Goal: Task Accomplishment & Management: Complete application form

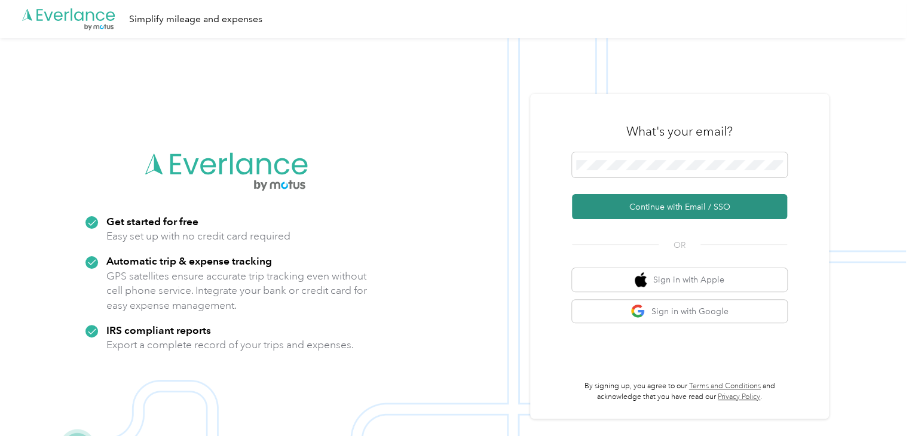
click at [701, 208] on button "Continue with Email / SSO" at bounding box center [679, 206] width 215 height 25
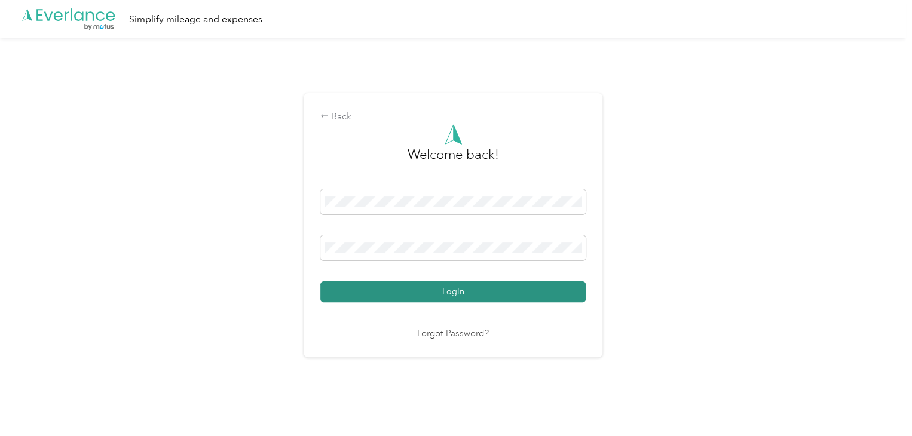
click at [437, 289] on button "Login" at bounding box center [452, 291] width 265 height 21
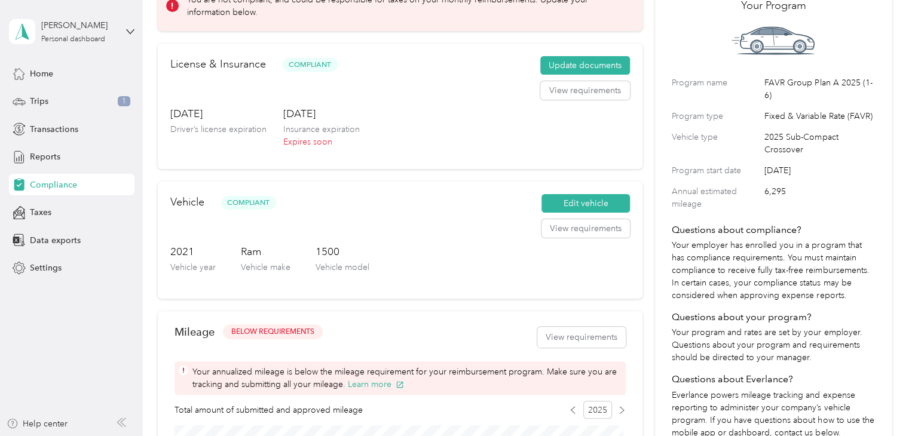
scroll to position [60, 0]
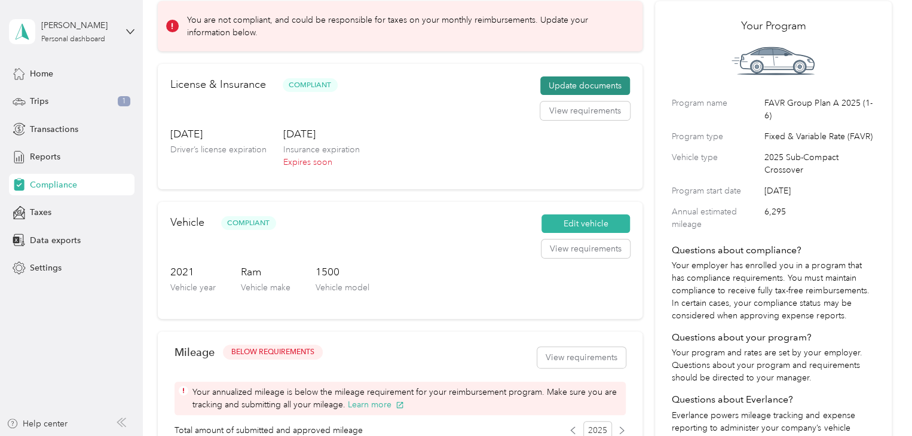
click at [579, 88] on button "Update documents" at bounding box center [585, 85] width 90 height 19
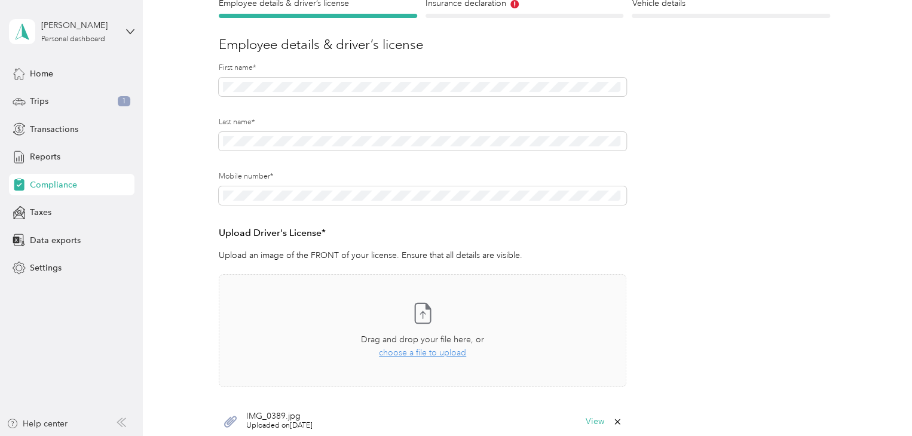
scroll to position [179, 0]
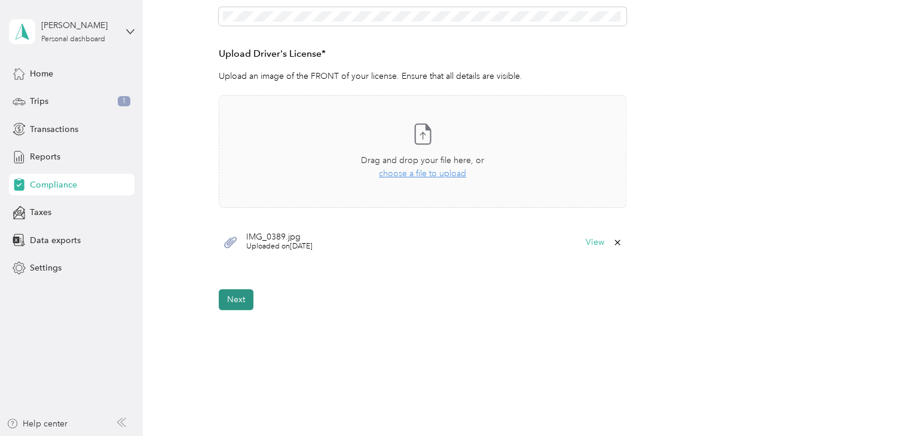
click at [231, 300] on button "Next" at bounding box center [236, 299] width 35 height 21
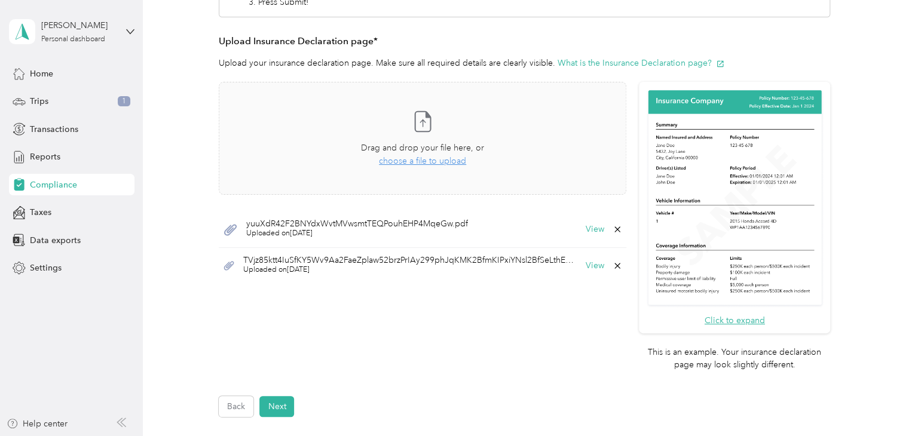
scroll to position [269, 0]
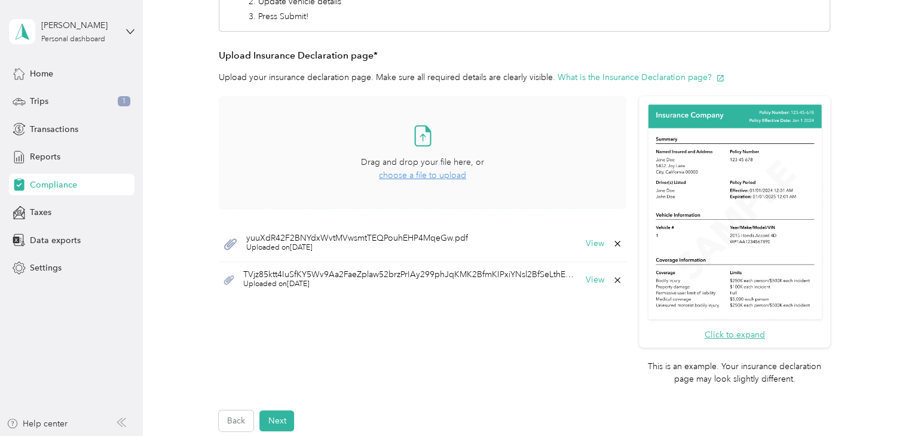
click at [388, 175] on span "choose a file to upload" at bounding box center [422, 175] width 87 height 10
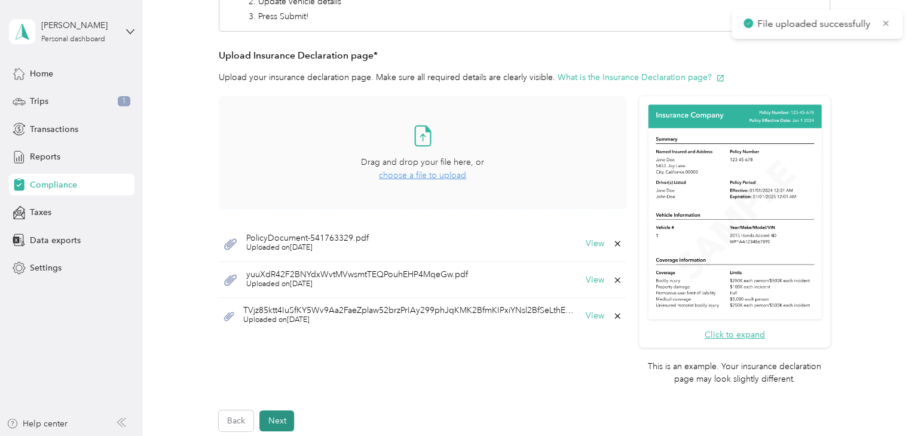
click at [281, 415] on button "Next" at bounding box center [276, 420] width 35 height 21
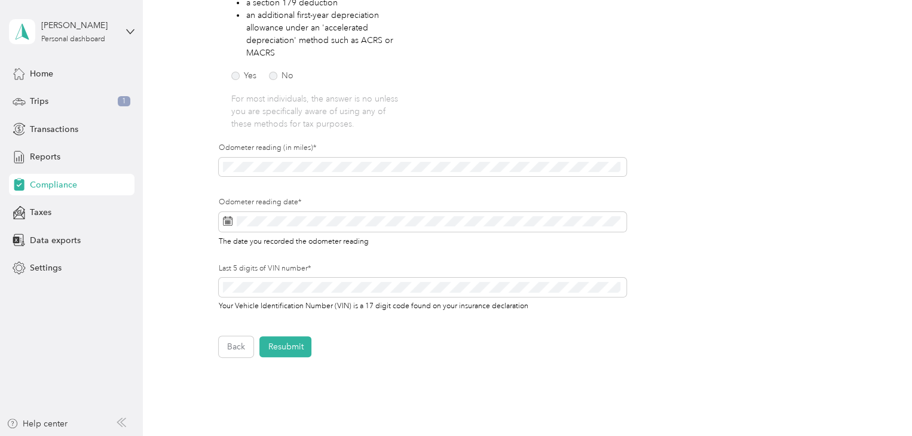
scroll to position [253, 0]
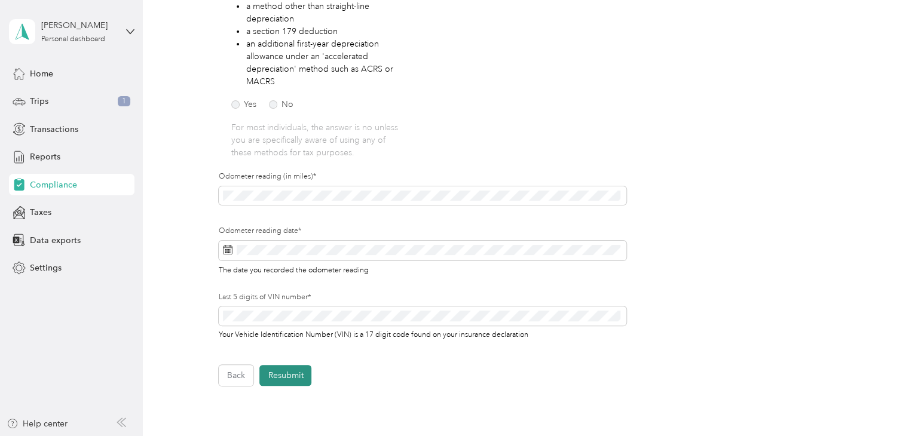
click at [303, 375] on button "Resubmit" at bounding box center [285, 375] width 52 height 21
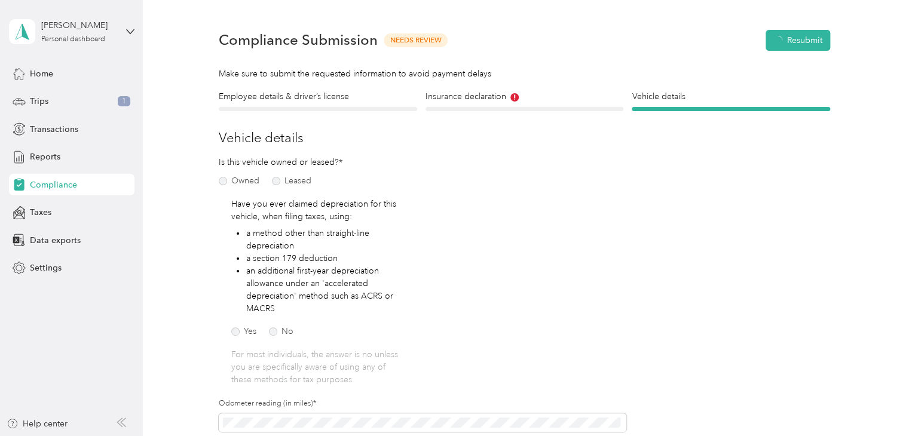
scroll to position [14, 0]
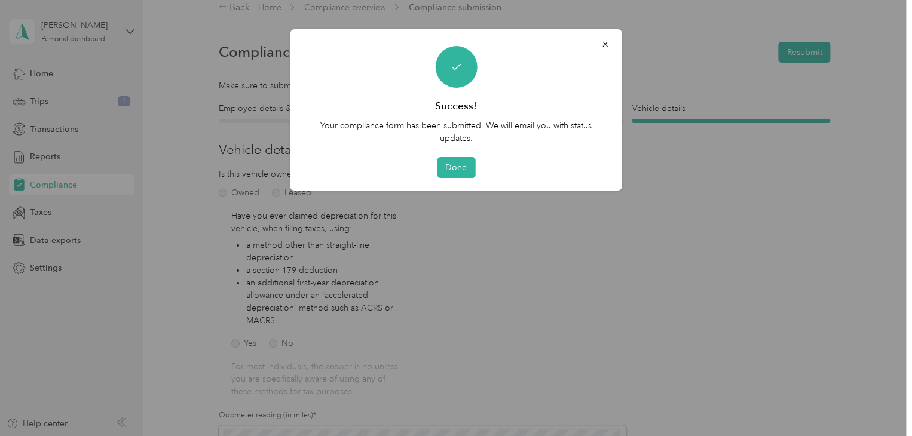
click at [476, 158] on div "Done" at bounding box center [456, 167] width 298 height 21
click at [462, 164] on button "Done" at bounding box center [456, 167] width 38 height 21
